Goal: Transaction & Acquisition: Obtain resource

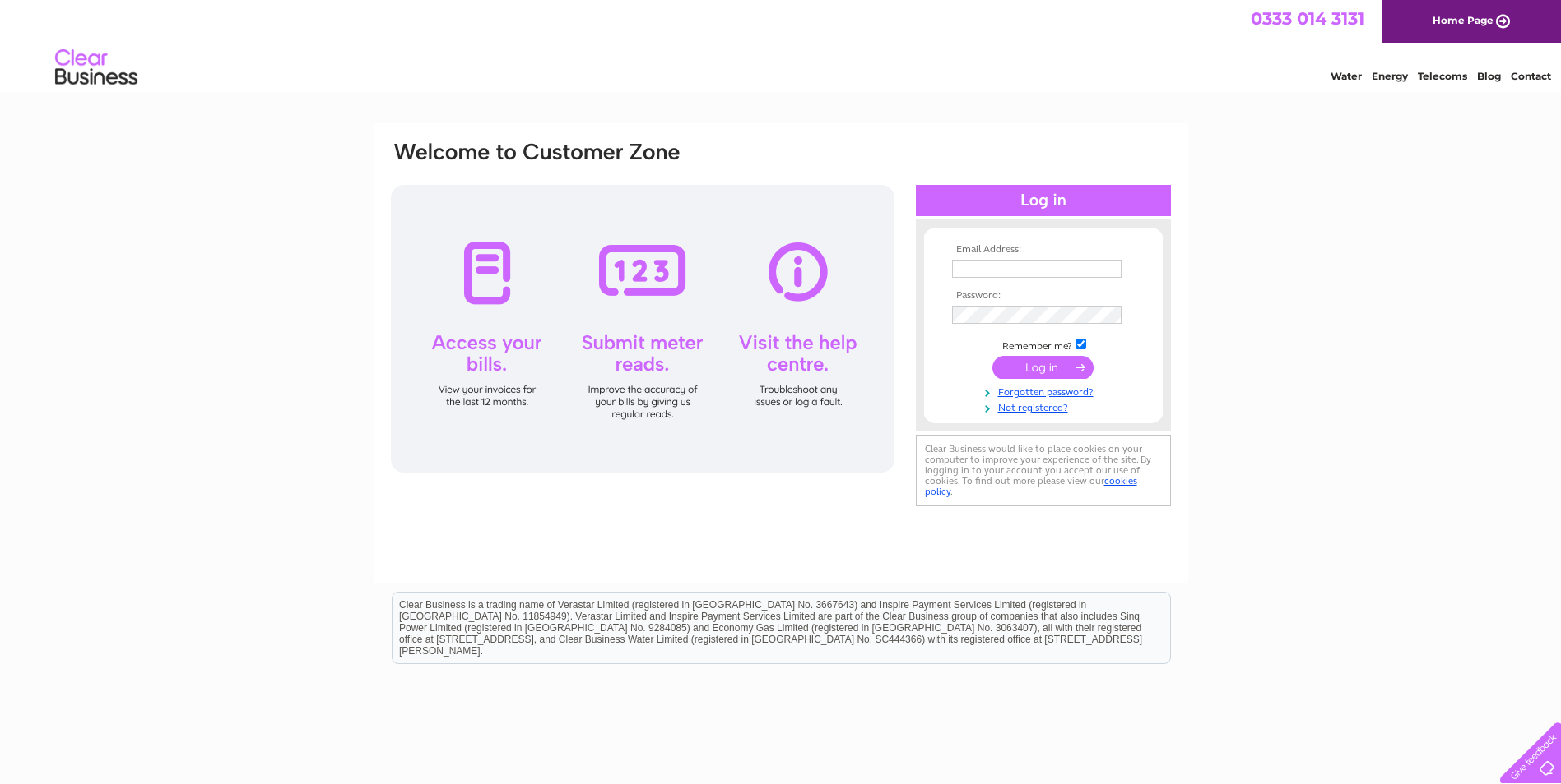
type input "[EMAIL_ADDRESS][DOMAIN_NAME]"
click at [1055, 371] on input "submit" at bounding box center [1042, 368] width 101 height 23
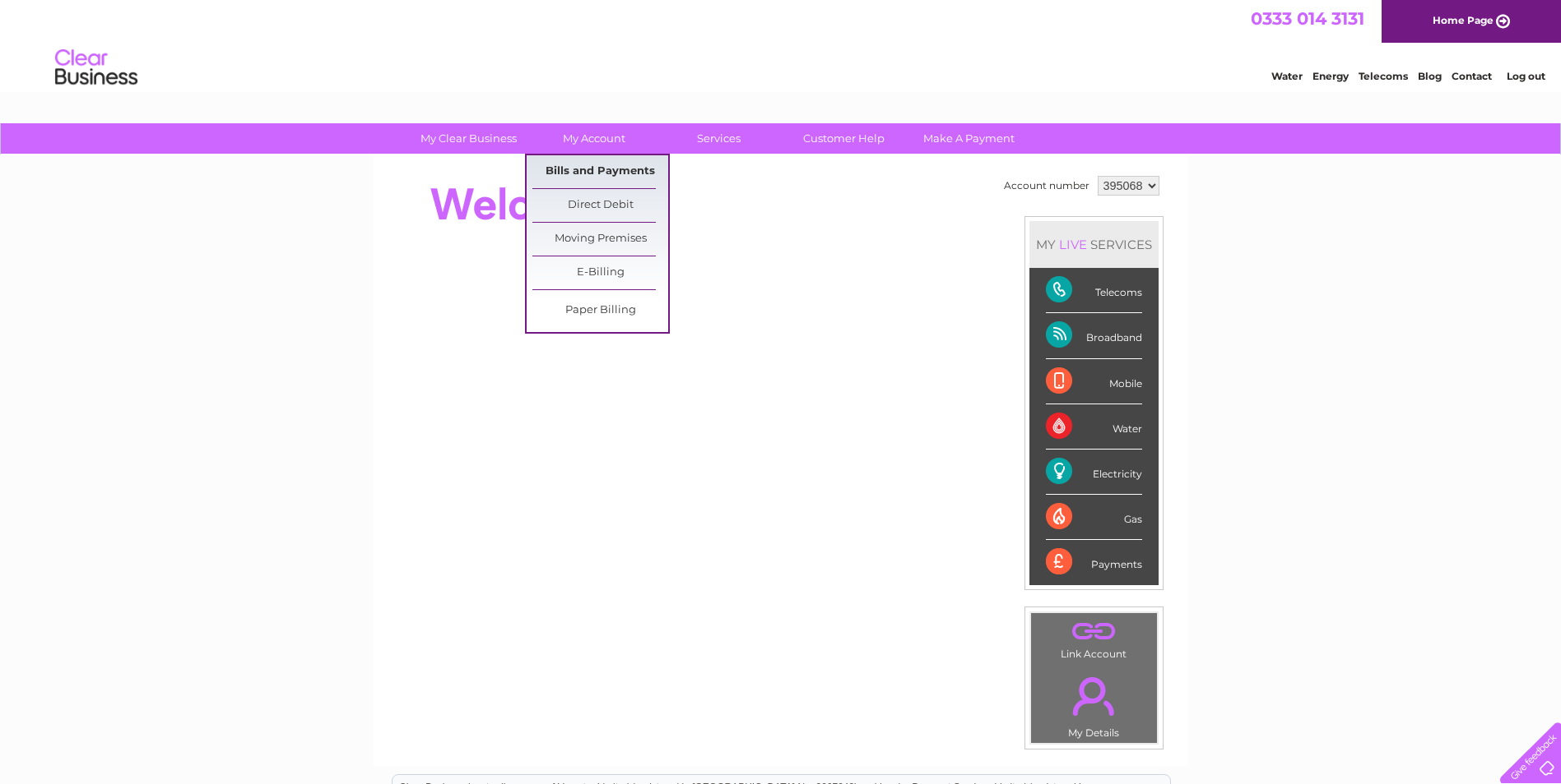
click at [606, 171] on link "Bills and Payments" at bounding box center [599, 172] width 135 height 33
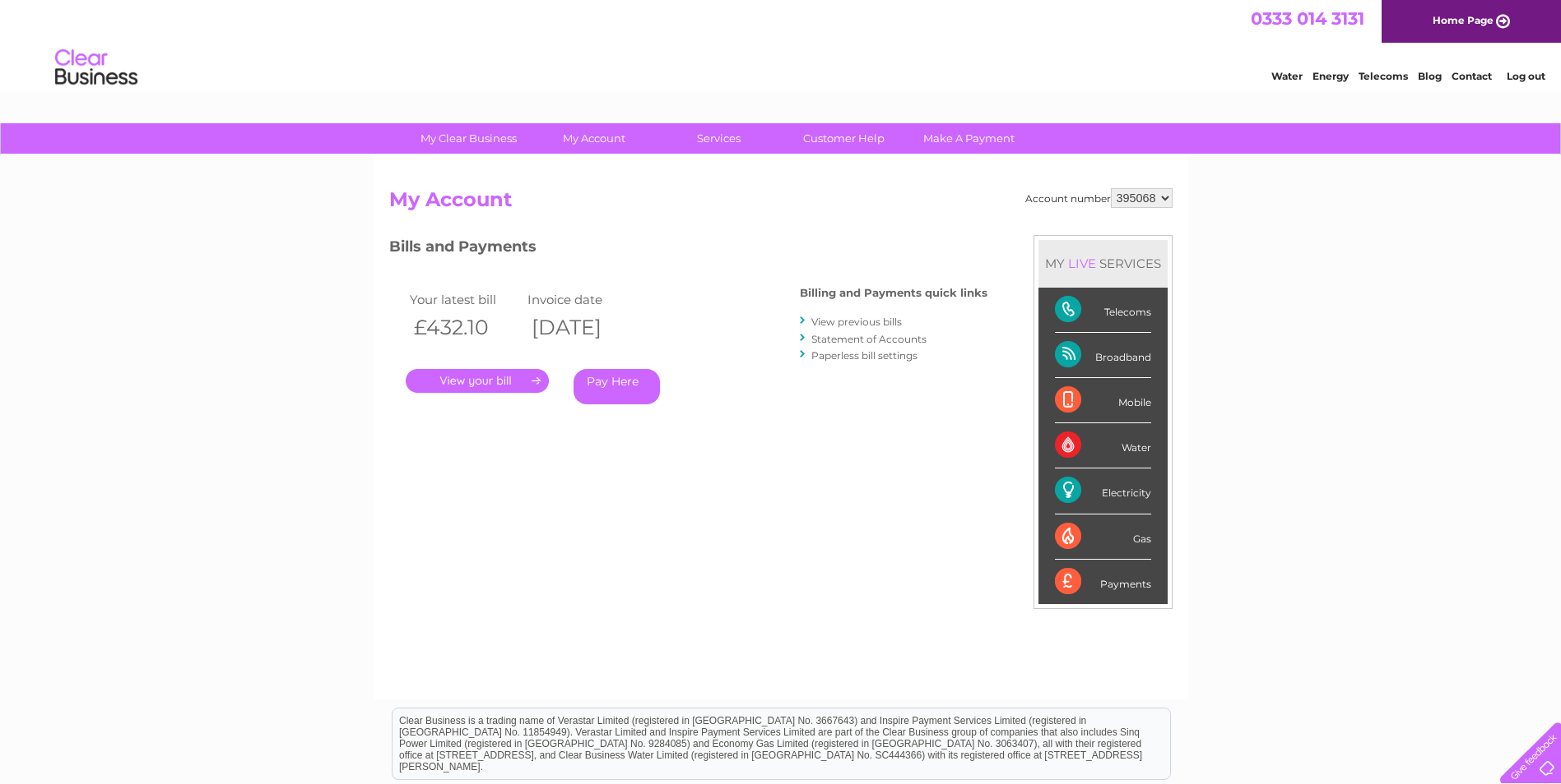
click at [506, 378] on link "." at bounding box center [477, 381] width 143 height 24
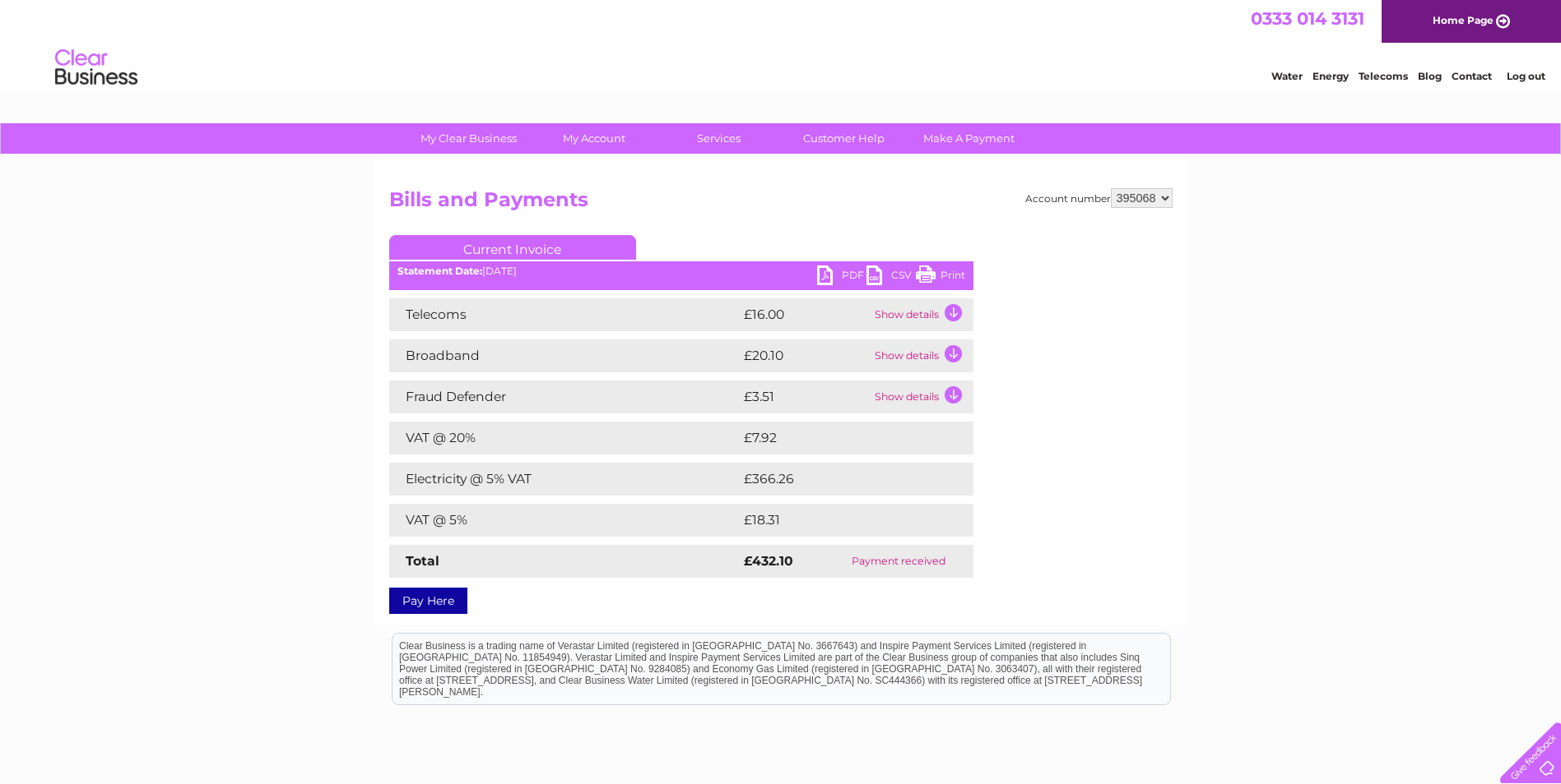
click at [827, 279] on link "PDF" at bounding box center [841, 277] width 50 height 24
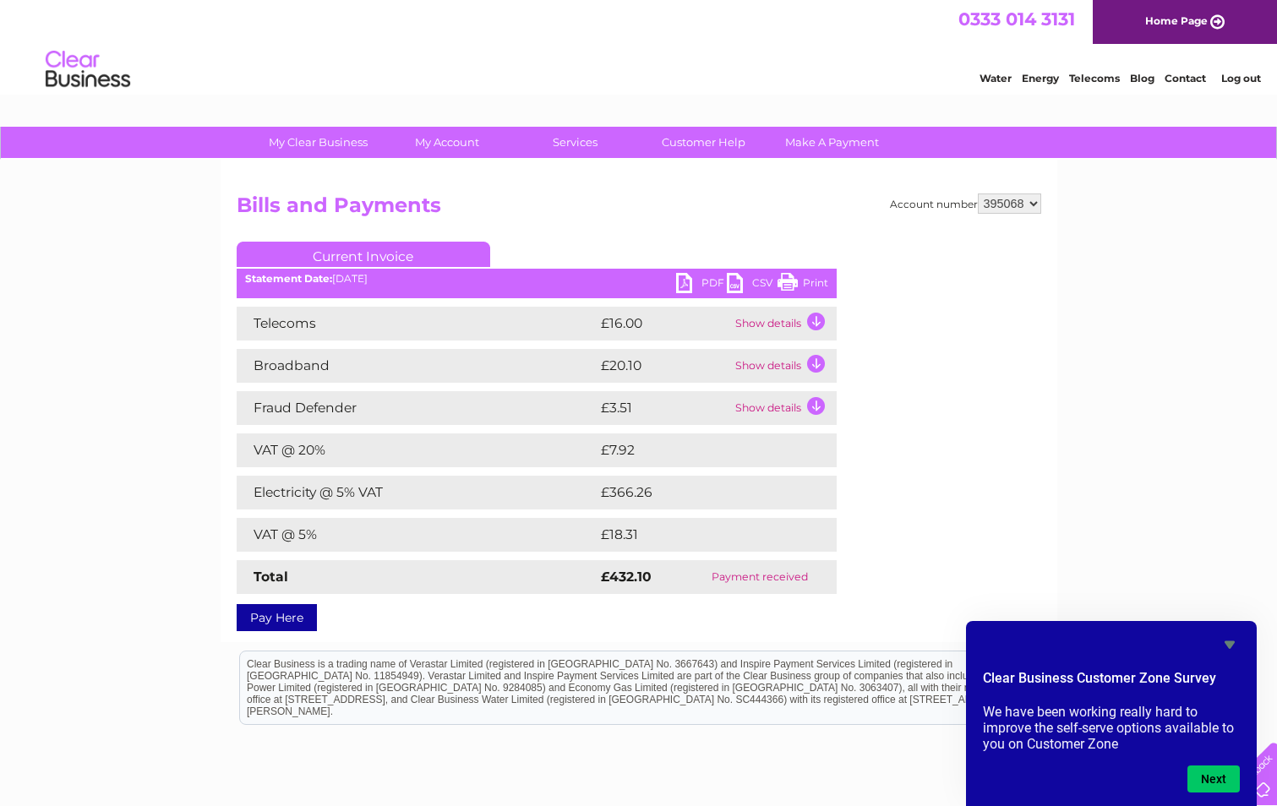
click at [1259, 75] on link "Log out" at bounding box center [1241, 78] width 40 height 13
